Goal: Information Seeking & Learning: Get advice/opinions

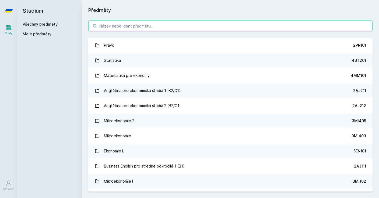
click at [119, 27] on input "search" at bounding box center [230, 25] width 284 height 11
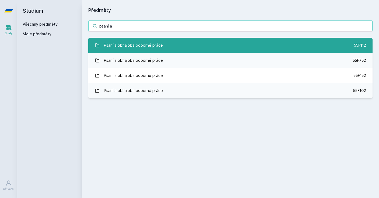
type input "psaní a"
click at [114, 43] on div "Psaní a obhajoba odborné práce" at bounding box center [133, 45] width 59 height 11
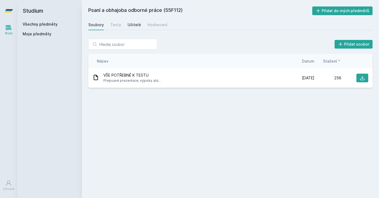
click at [130, 24] on div "Učitelé" at bounding box center [134, 24] width 13 height 5
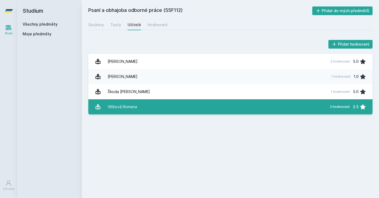
click at [174, 109] on link "Vlčková Romana 2 hodnocení 2.5" at bounding box center [230, 106] width 284 height 15
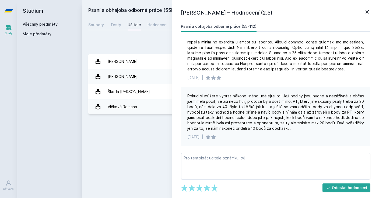
scroll to position [67, 0]
drag, startPoint x: 188, startPoint y: 96, endPoint x: 259, endPoint y: 92, distance: 71.2
click at [259, 92] on div "Pokud si můžete vybrat někoho jiného udělejte to! Její hodiny jsou nudné a nezá…" at bounding box center [276, 116] width 190 height 59
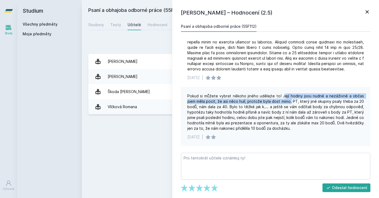
drag, startPoint x: 280, startPoint y: 94, endPoint x: 282, endPoint y: 99, distance: 5.0
click at [282, 99] on div "Pokud si můžete vybrat někoho jiného udělejte to! Její hodiny jsou nudné a nezá…" at bounding box center [276, 112] width 177 height 38
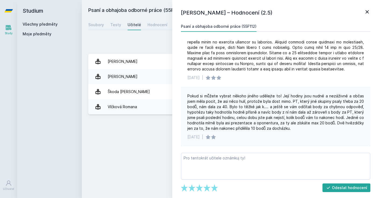
click at [282, 99] on div "Pokud si můžete vybrat někoho jiného udělejte to! Její hodiny jsou nudné a nezá…" at bounding box center [276, 112] width 177 height 38
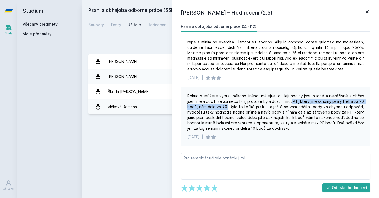
drag, startPoint x: 281, startPoint y: 99, endPoint x: 216, endPoint y: 107, distance: 65.7
click at [216, 107] on div "Pokud si můžete vybrat někoho jiného udělejte to! Její hodiny jsou nudné a nezá…" at bounding box center [276, 112] width 177 height 38
click at [216, 106] on div "Pokud si můžete vybrat někoho jiného udělejte to! Její hodiny jsou nudné a nezá…" at bounding box center [276, 112] width 177 height 38
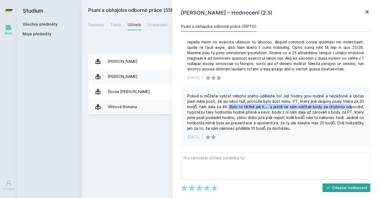
drag, startPoint x: 216, startPoint y: 105, endPoint x: 335, endPoint y: 106, distance: 118.3
click at [334, 105] on div "Pokud si můžete vybrat někoho jiného udělejte to! Její hodiny jsou nudné a nezá…" at bounding box center [276, 112] width 177 height 38
click at [335, 106] on div "Pokud si můžete vybrat někoho jiného udělejte to! Její hodiny jsou nudné a nezá…" at bounding box center [276, 112] width 177 height 38
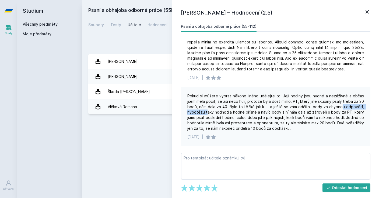
drag, startPoint x: 189, startPoint y: 111, endPoint x: 327, endPoint y: 108, distance: 138.0
click at [327, 108] on div "Pokud si můžete vybrat někoho jiného udělejte to! Její hodiny jsou nudné a nezá…" at bounding box center [276, 112] width 177 height 38
click at [331, 109] on div "Pokud si můžete vybrat někoho jiného udělejte to! Její hodiny jsou nudné a nezá…" at bounding box center [276, 112] width 177 height 38
drag, startPoint x: 188, startPoint y: 117, endPoint x: 241, endPoint y: 119, distance: 52.8
click at [241, 119] on div "Pokud si můžete vybrat někoho jiného udělejte to! Její hodiny jsou nudné a nezá…" at bounding box center [276, 112] width 177 height 38
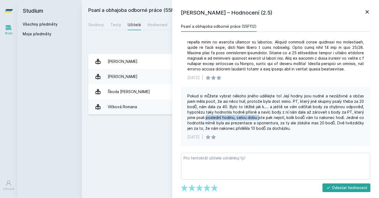
click at [241, 117] on div "Pokud si můžete vybrat někoho jiného udělejte to! Její hodiny jsou nudné a nezá…" at bounding box center [276, 112] width 177 height 38
drag, startPoint x: 188, startPoint y: 123, endPoint x: 252, endPoint y: 125, distance: 63.3
click at [252, 124] on div "Pokud si můžete vybrat někoho jiného udělejte to! Její hodiny jsou nudné a nezá…" at bounding box center [276, 112] width 177 height 38
click at [252, 122] on div "Pokud si můžete vybrat někoho jiného udělejte to! Její hodiny jsou nudné a nezá…" at bounding box center [276, 112] width 177 height 38
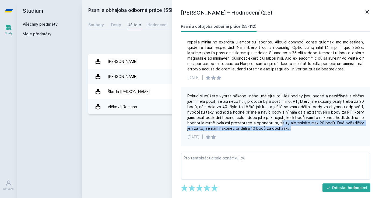
drag, startPoint x: 261, startPoint y: 123, endPoint x: 303, endPoint y: 126, distance: 41.6
click at [303, 126] on div "Pokud si můžete vybrat někoho jiného udělejte to! Její hodiny jsou nudné a nezá…" at bounding box center [276, 112] width 177 height 38
click at [303, 123] on div "Pokud si můžete vybrat někoho jiného udělejte to! Její hodiny jsou nudné a nezá…" at bounding box center [276, 112] width 177 height 38
drag, startPoint x: 314, startPoint y: 122, endPoint x: 261, endPoint y: 129, distance: 53.3
click at [261, 129] on div "Pokud si můžete vybrat někoho jiného udělejte to! Její hodiny jsou nudné a nezá…" at bounding box center [276, 112] width 177 height 38
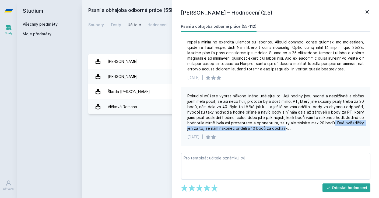
click at [261, 129] on div "Pokud si můžete vybrat někoho jiného udělejte to! Její hodiny jsou nudné a nezá…" at bounding box center [276, 112] width 177 height 38
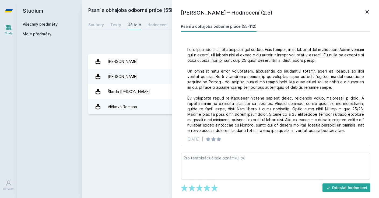
scroll to position [0, 0]
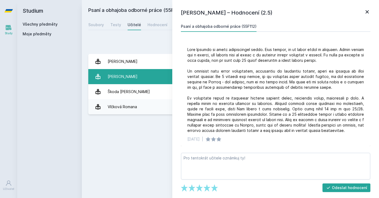
click at [133, 74] on link "[PERSON_NAME] 1 hodnocení 1.0" at bounding box center [230, 76] width 284 height 15
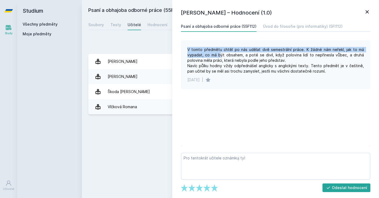
drag, startPoint x: 188, startPoint y: 49, endPoint x: 254, endPoint y: 85, distance: 75.1
click at [225, 60] on div "V tomto předmětu chtěl po nás udělat dvě semestrální práce. K žádné nám neřekl,…" at bounding box center [276, 60] width 177 height 27
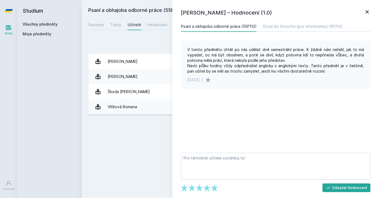
click at [255, 87] on div "V tomto předmětu chtěl po nás udělat dvě semestrální práce. K žádné nám neřekl,…" at bounding box center [276, 64] width 190 height 48
drag, startPoint x: 202, startPoint y: 49, endPoint x: 253, endPoint y: 50, distance: 50.6
click at [253, 51] on div "V tomto předmětu chtěl po nás udělat dvě semestrální práce. K žádné nám neřekl,…" at bounding box center [276, 60] width 177 height 27
click at [254, 49] on div "V tomto předmětu chtěl po nás udělat dvě semestrální práce. K žádné nám neřekl,…" at bounding box center [276, 60] width 177 height 27
drag, startPoint x: 269, startPoint y: 49, endPoint x: 298, endPoint y: 50, distance: 29.9
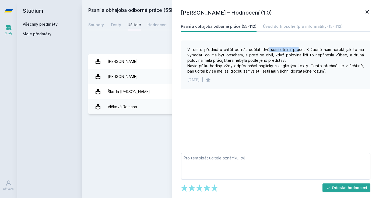
click at [298, 50] on div "V tomto předmětu chtěl po nás udělat dvě semestrální práce. K žádné nám neřekl,…" at bounding box center [276, 60] width 177 height 27
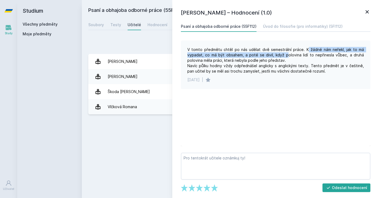
drag, startPoint x: 308, startPoint y: 49, endPoint x: 287, endPoint y: 54, distance: 21.1
click at [287, 54] on div "V tomto předmětu chtěl po nás udělat dvě semestrální práce. K žádné nám neřekl,…" at bounding box center [276, 60] width 177 height 27
drag, startPoint x: 287, startPoint y: 54, endPoint x: 291, endPoint y: 54, distance: 3.2
click at [287, 54] on div "V tomto předmětu chtěl po nás udělat dvě semestrální práce. K žádné nám neřekl,…" at bounding box center [276, 60] width 177 height 27
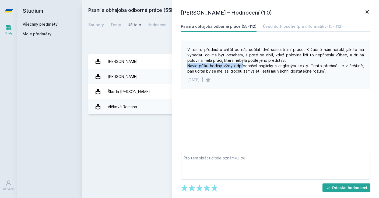
drag, startPoint x: 189, startPoint y: 65, endPoint x: 242, endPoint y: 66, distance: 53.9
click at [242, 67] on div "V tomto předmětu chtěl po nás udělat dvě semestrální práce. K žádné nám neřekl,…" at bounding box center [276, 60] width 177 height 27
click at [242, 65] on div "V tomto předmětu chtěl po nás udělat dvě semestrální práce. K žádné nám neřekl,…" at bounding box center [276, 60] width 177 height 27
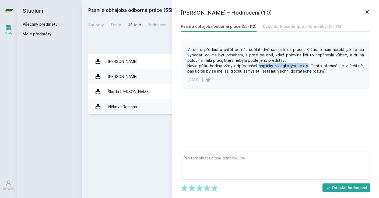
drag, startPoint x: 256, startPoint y: 65, endPoint x: 304, endPoint y: 65, distance: 48.5
click at [304, 65] on div "V tomto předmětu chtěl po nás udělat dvě semestrální práce. K žádné nám neřekl,…" at bounding box center [276, 60] width 177 height 27
click at [305, 65] on div "V tomto předmětu chtěl po nás udělat dvě semestrální práce. K žádné nám neřekl,…" at bounding box center [276, 60] width 177 height 27
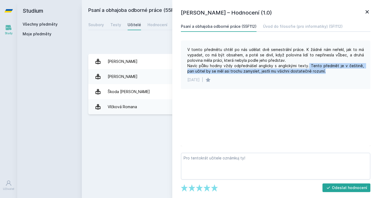
drag, startPoint x: 306, startPoint y: 65, endPoint x: 291, endPoint y: 74, distance: 17.1
click at [291, 74] on div "V tomto předmětu chtěl po nás udělat dvě semestrální práce. K žádné nám neřekl,…" at bounding box center [276, 64] width 190 height 48
click at [295, 72] on div "V tomto předmětu chtěl po nás udělat dvě semestrální práce. K žádné nám neřekl,…" at bounding box center [276, 60] width 177 height 27
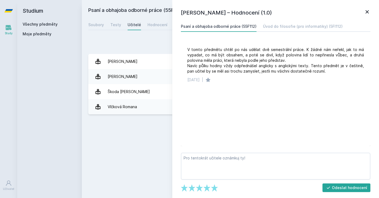
click at [362, 14] on h1 "[PERSON_NAME] – Hodnocení (1.0)" at bounding box center [272, 13] width 183 height 8
click at [367, 12] on icon at bounding box center [367, 11] width 3 height 3
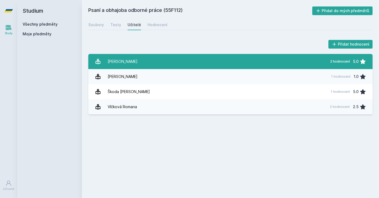
click at [180, 57] on link "[PERSON_NAME][DATE] hodnocení 5.0" at bounding box center [230, 61] width 284 height 15
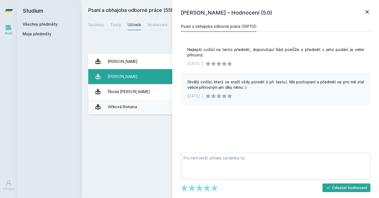
click at [148, 72] on link "[PERSON_NAME] 1 hodnocení 1.0" at bounding box center [230, 76] width 284 height 15
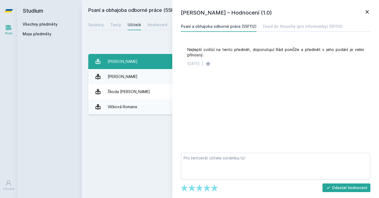
click at [147, 63] on link "[PERSON_NAME][DATE] hodnocení 5.0" at bounding box center [230, 61] width 284 height 15
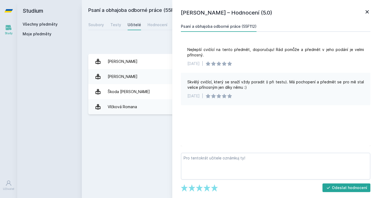
click at [366, 13] on icon at bounding box center [367, 12] width 6 height 6
click at [368, 13] on icon at bounding box center [367, 12] width 6 height 6
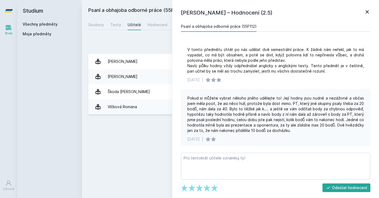
click at [36, 14] on h2 "Studium" at bounding box center [50, 11] width 54 height 22
click at [12, 11] on icon at bounding box center [8, 10] width 9 height 3
